Goal: Task Accomplishment & Management: Use online tool/utility

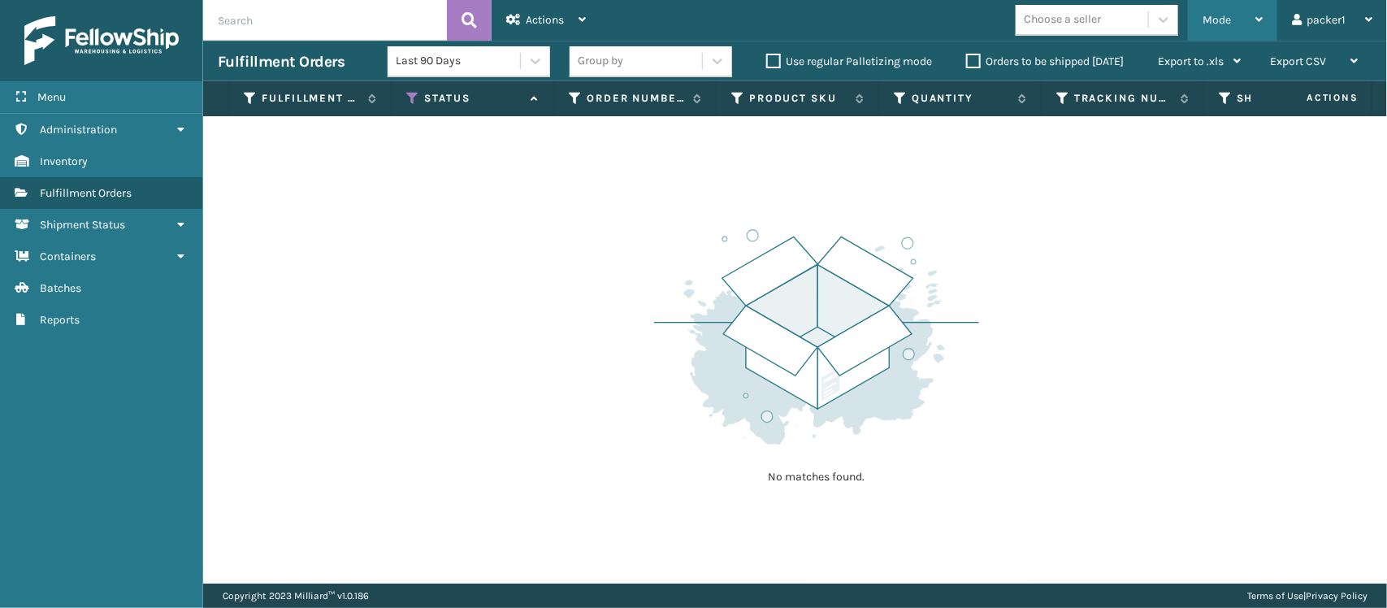
click at [1241, 18] on div "Mode" at bounding box center [1233, 20] width 60 height 41
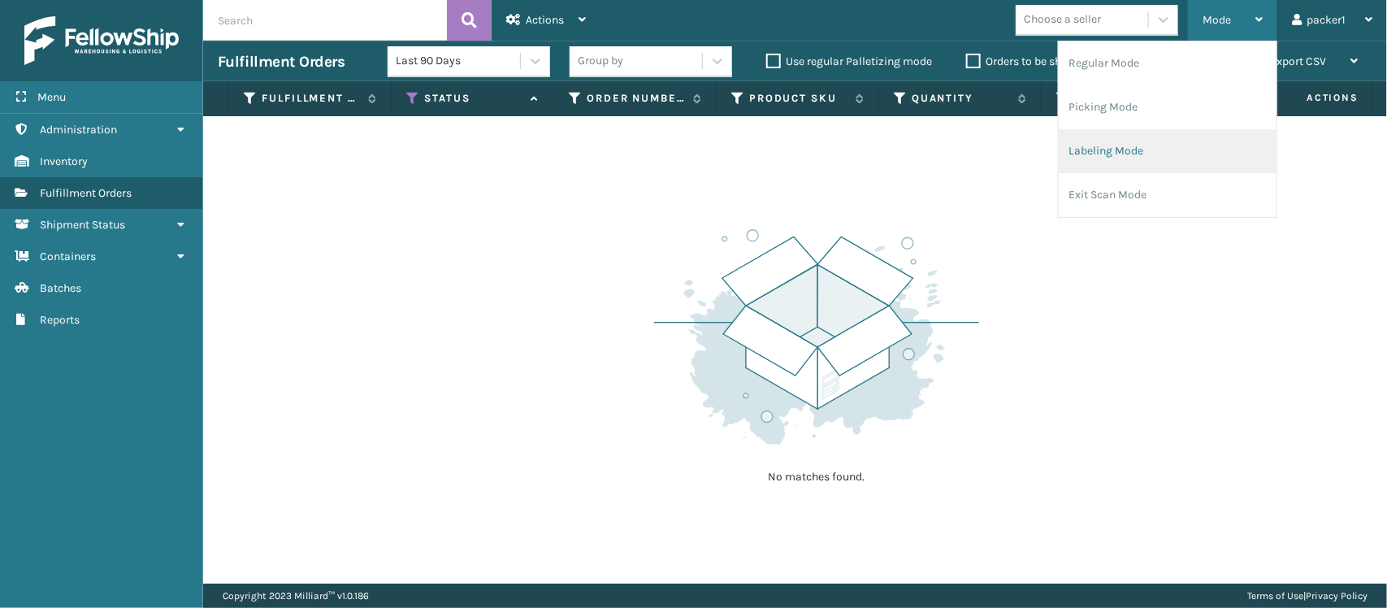
click at [1094, 155] on li "Labeling Mode" at bounding box center [1168, 151] width 218 height 44
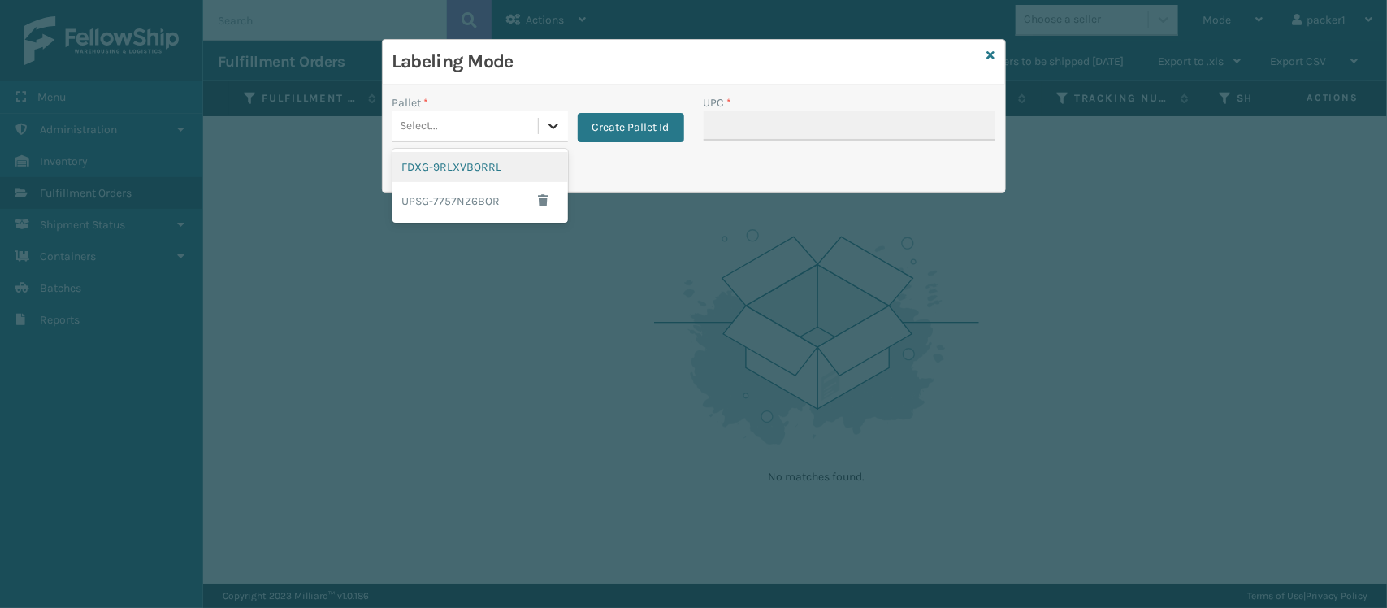
click at [553, 124] on icon at bounding box center [553, 126] width 16 height 16
click at [480, 163] on div "FDXG-9RLXVBORRL" at bounding box center [481, 167] width 176 height 30
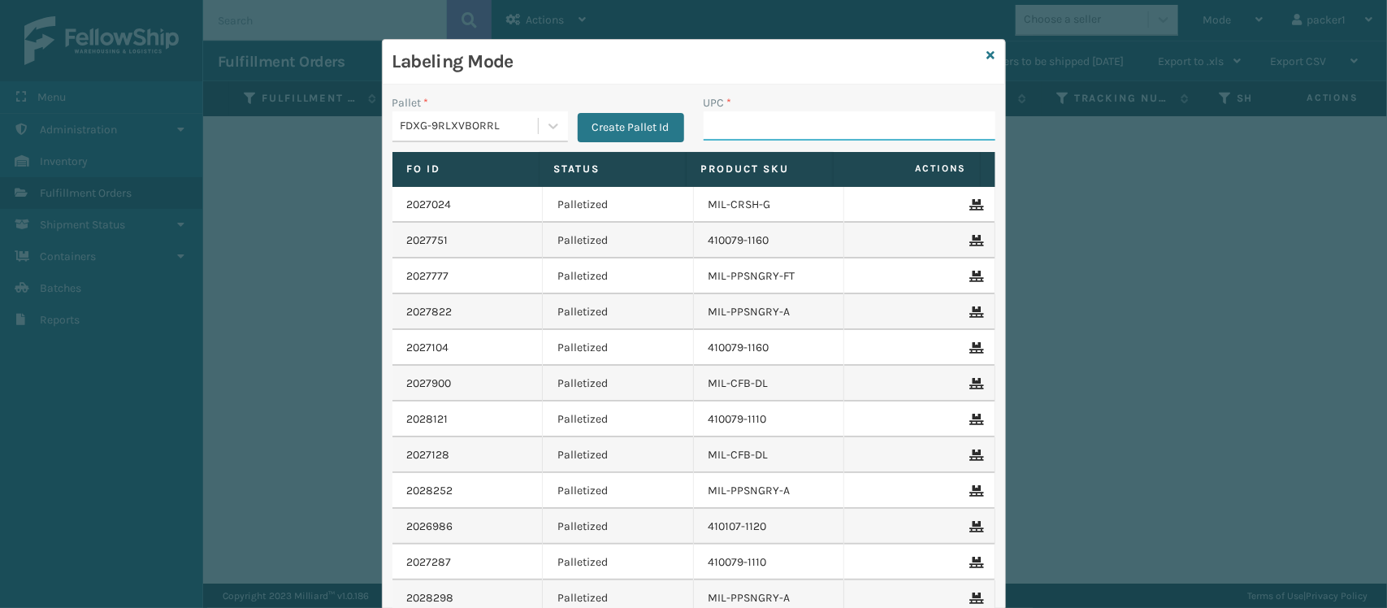
click at [769, 127] on input "UPC *" at bounding box center [850, 125] width 292 height 29
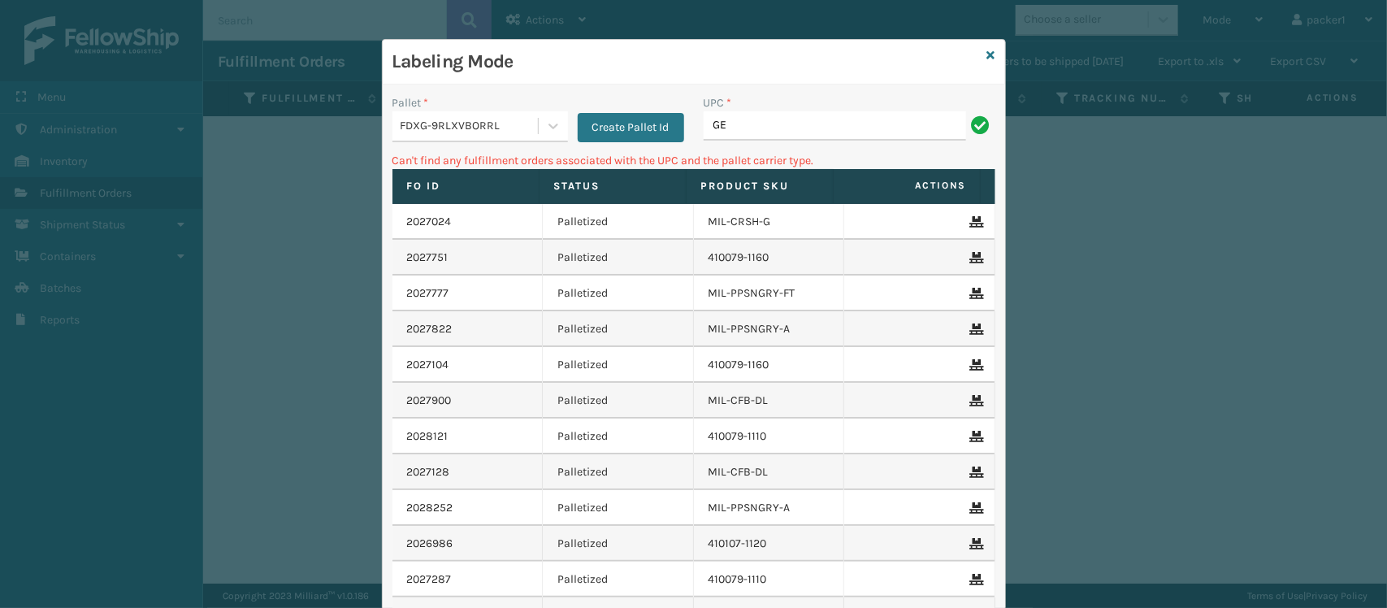
type input "G"
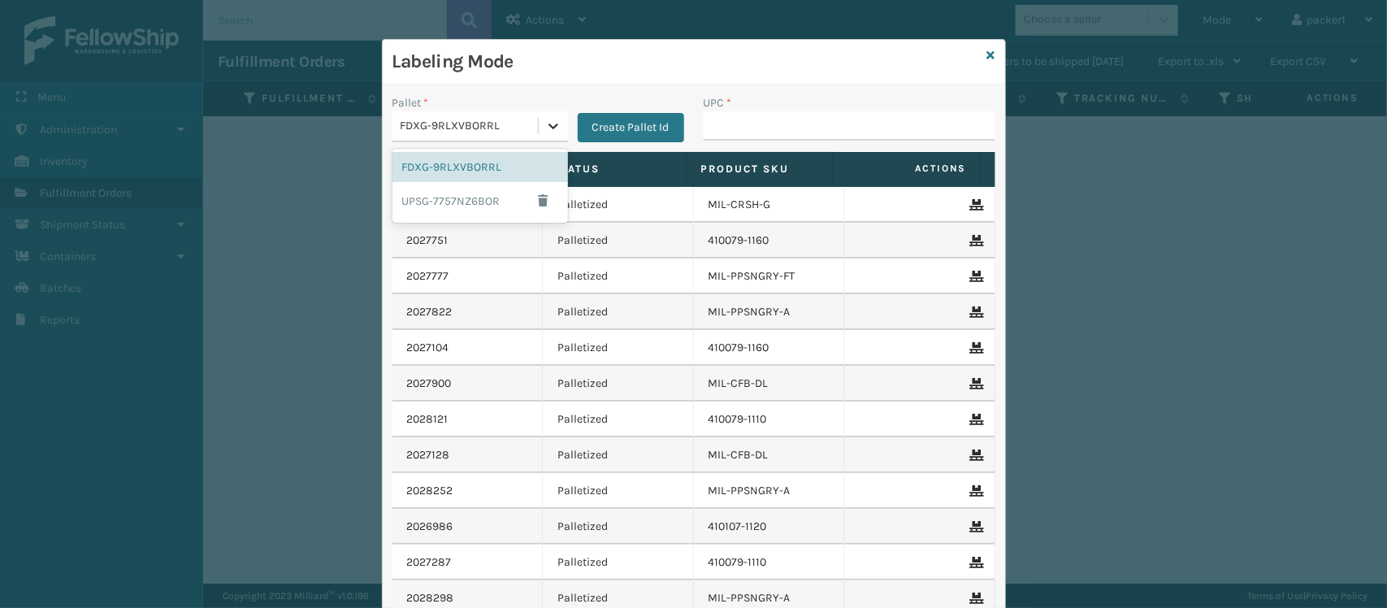
click at [545, 130] on icon at bounding box center [553, 126] width 16 height 16
click at [482, 204] on div "UPSG-7757NZ6BOR" at bounding box center [481, 200] width 176 height 37
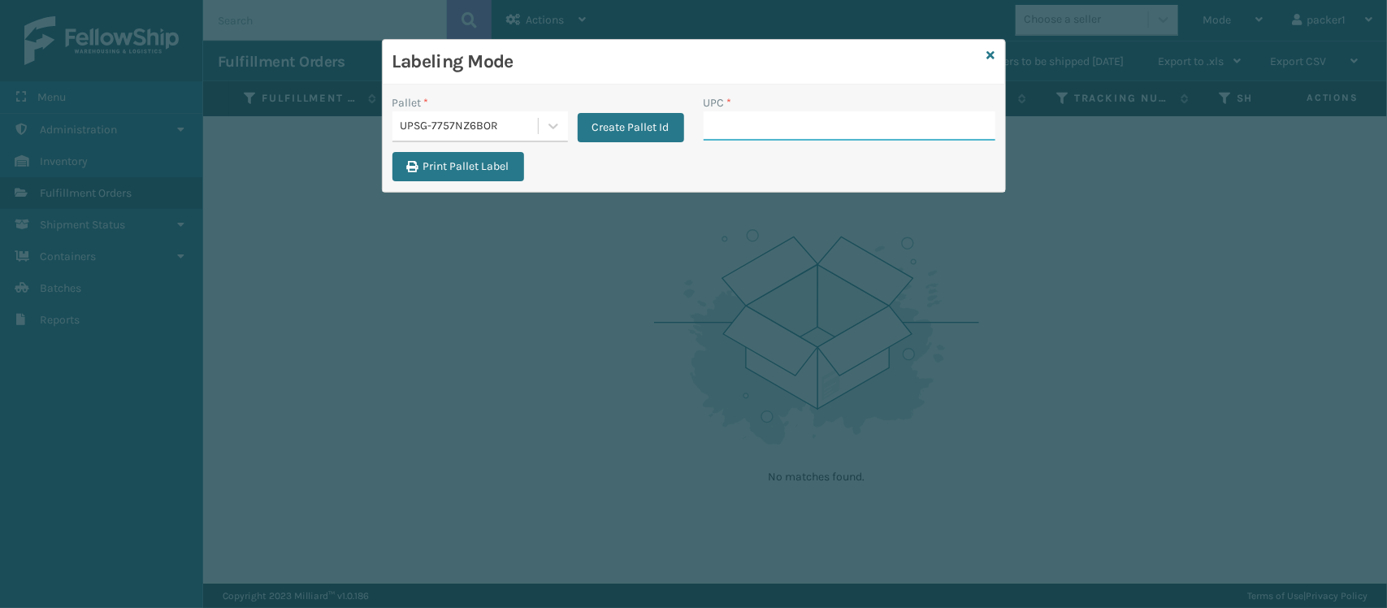
click at [724, 137] on input "UPC *" at bounding box center [850, 125] width 292 height 29
